Goal: Register for event/course

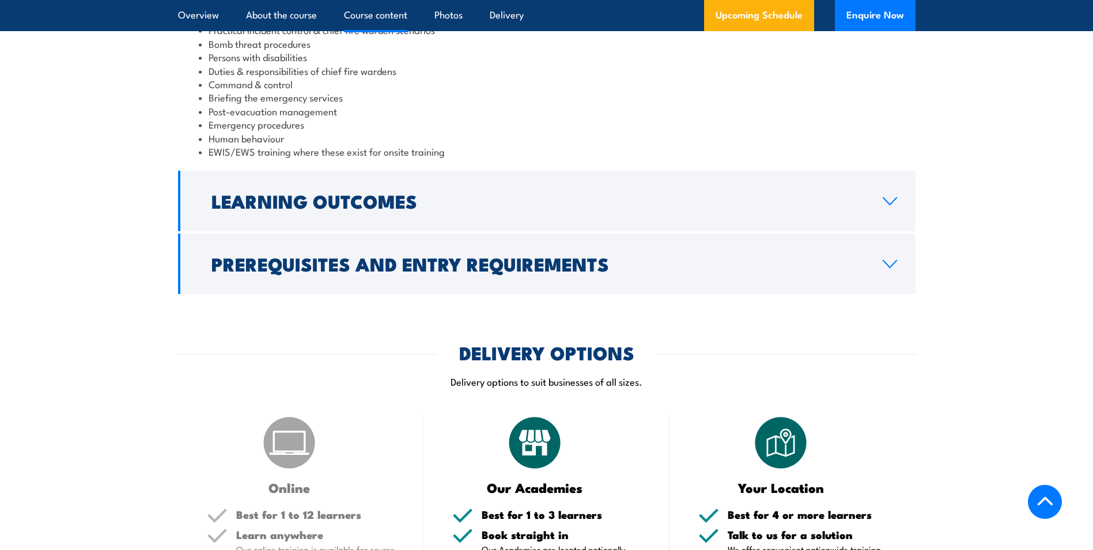
scroll to position [1268, 0]
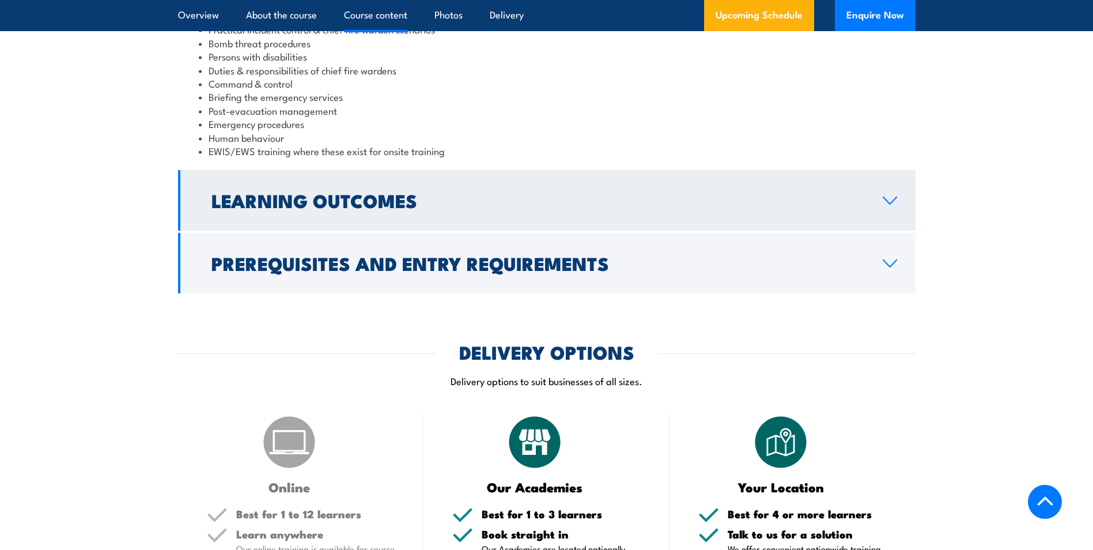
click at [345, 206] on h2 "Learning Outcomes" at bounding box center [538, 200] width 653 height 16
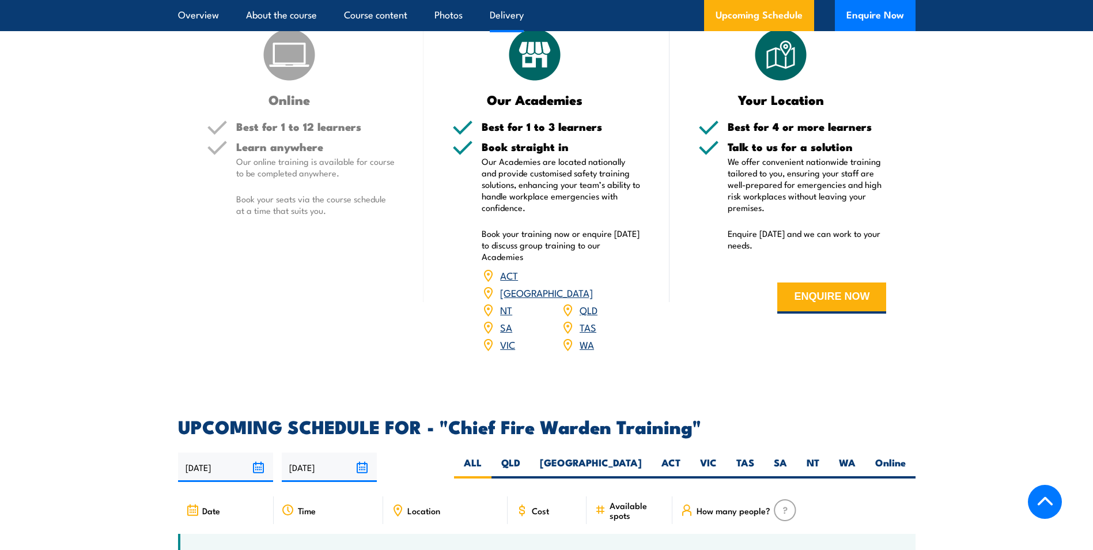
scroll to position [1654, 0]
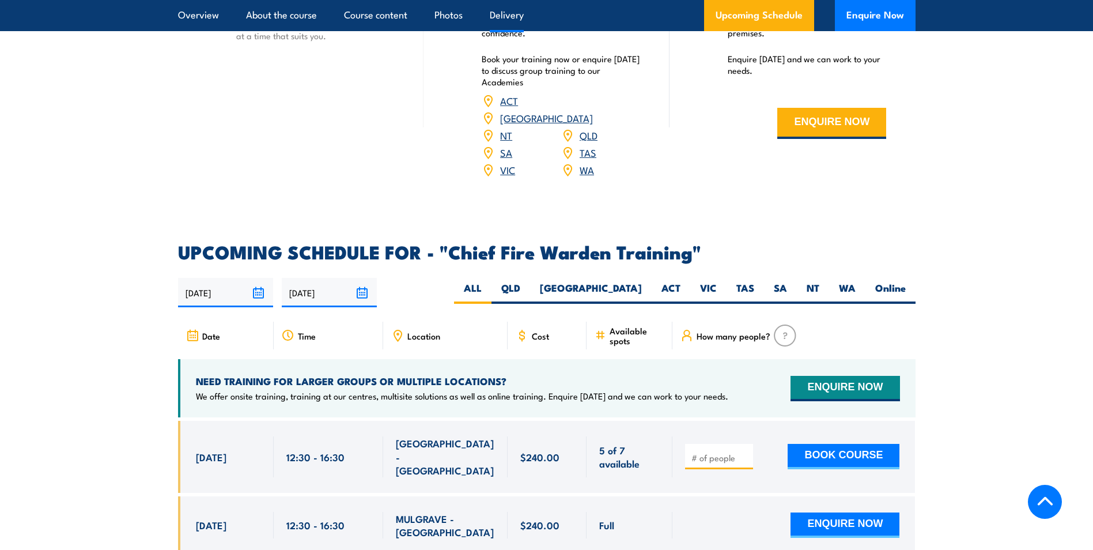
click at [421, 331] on span "Location" at bounding box center [424, 336] width 33 height 10
click at [421, 322] on div "Location" at bounding box center [445, 336] width 125 height 28
click at [708, 281] on label "VIC" at bounding box center [709, 292] width 36 height 22
click at [717, 281] on input "VIC" at bounding box center [720, 284] width 7 height 7
radio input "true"
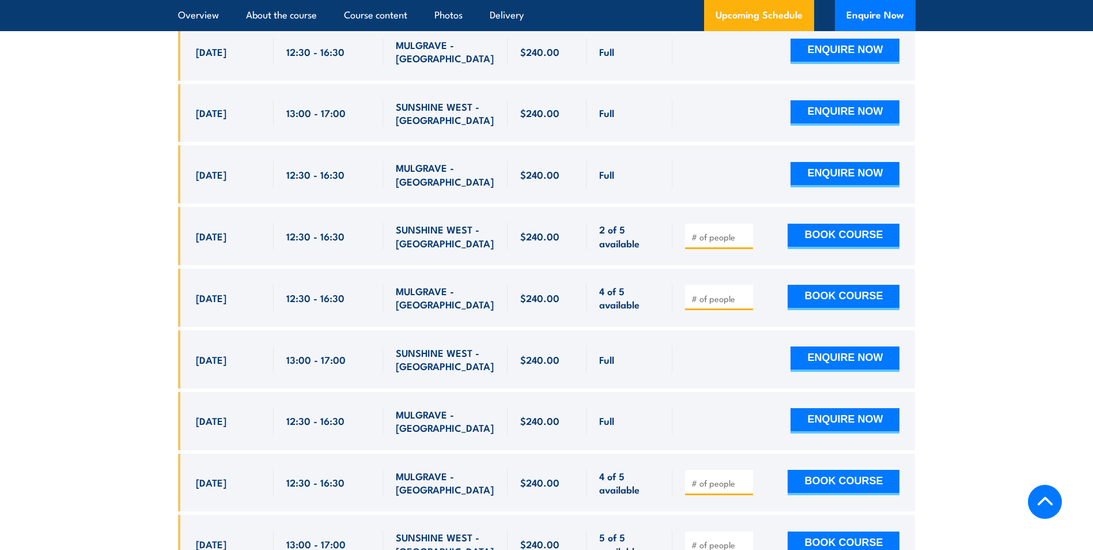
scroll to position [2229, 0]
click at [538, 420] on div "$240.00" at bounding box center [548, 420] width 80 height 58
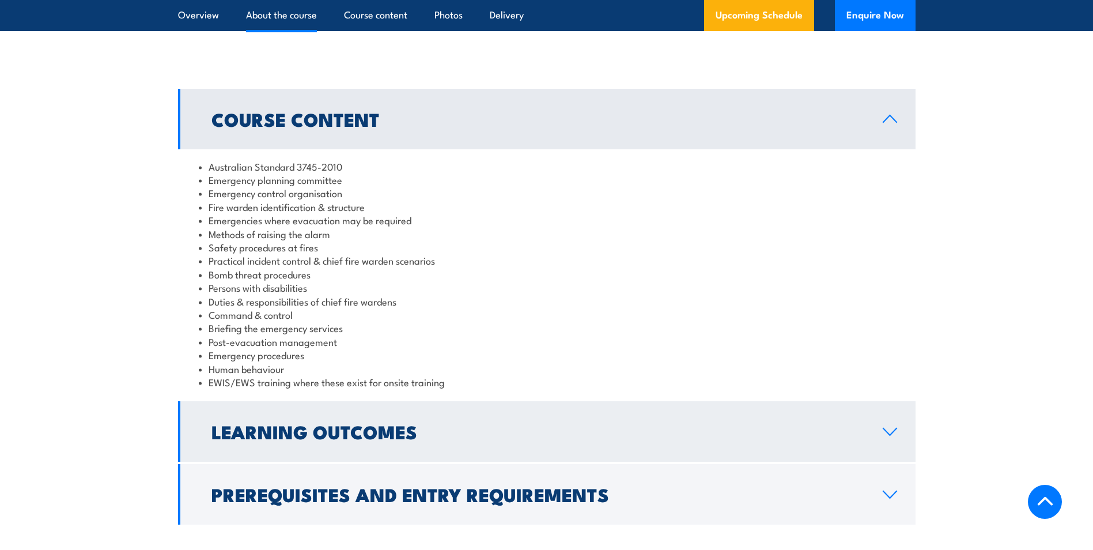
scroll to position [1038, 0]
click at [420, 425] on h2 "Learning Outcomes" at bounding box center [538, 431] width 653 height 16
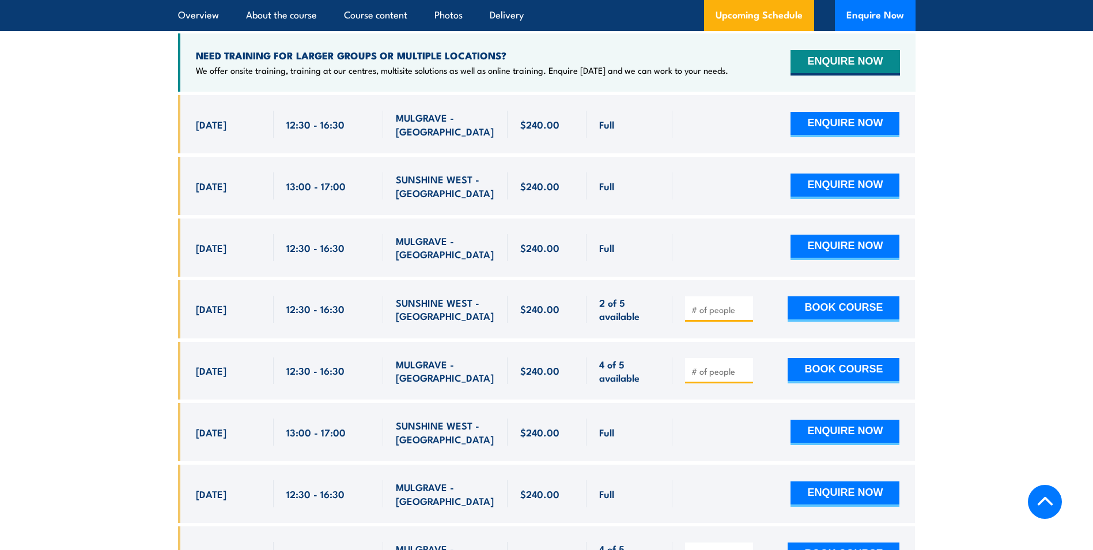
scroll to position [2133, 0]
